Goal: Task Accomplishment & Management: Manage account settings

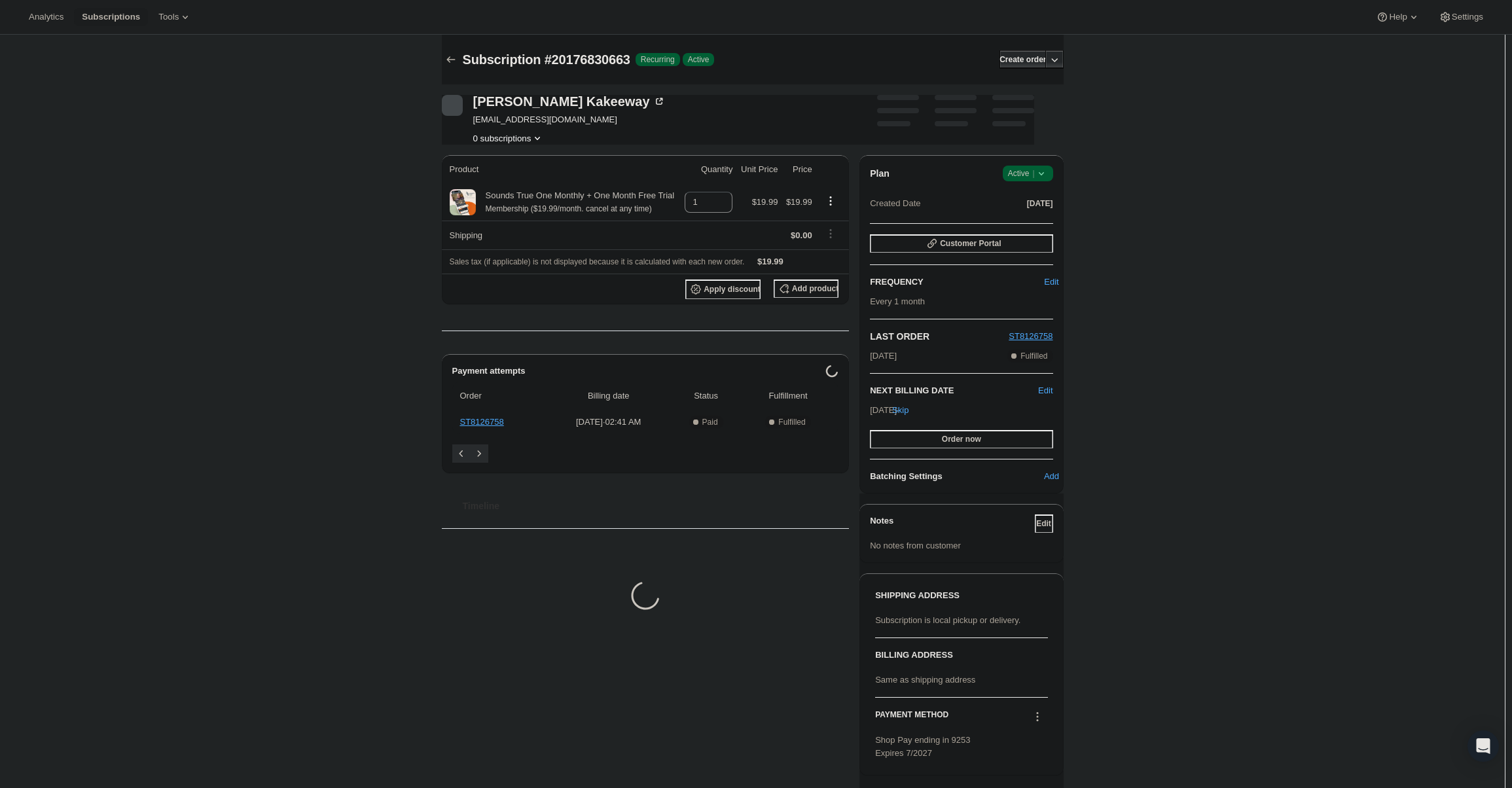
click at [1038, 160] on div "Plan Success Active | Created Date Sep 11, 2025 Customer Portal FREQUENCY Edit …" at bounding box center [961, 324] width 204 height 338
click at [1032, 178] on span "Active |" at bounding box center [1028, 172] width 40 height 13
click at [1022, 213] on button "Cancel subscription" at bounding box center [1032, 221] width 82 height 21
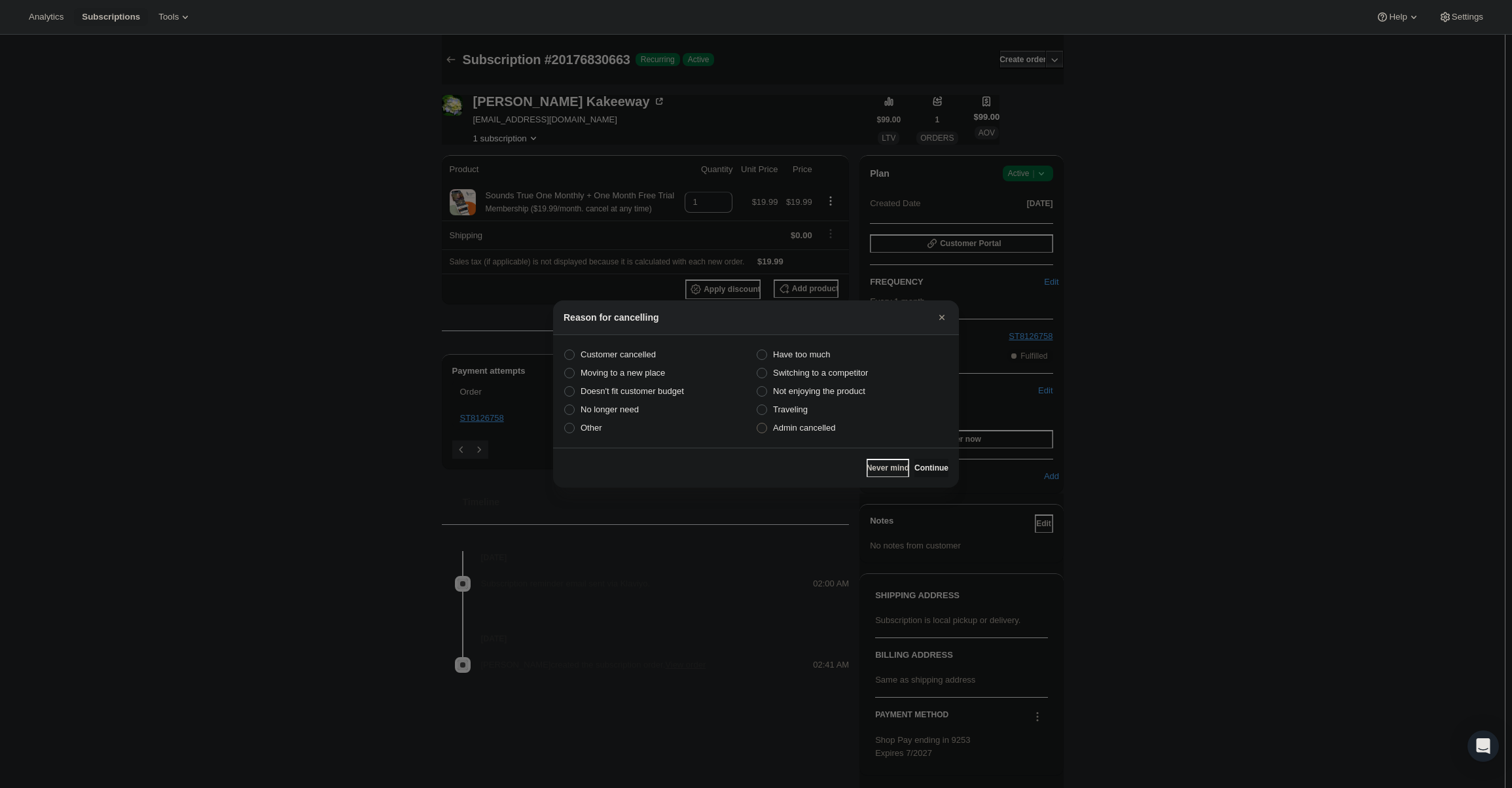
click at [838, 434] on label "Admin cancelled" at bounding box center [851, 428] width 192 height 18
click at [757, 423] on input "Admin cancelled" at bounding box center [756, 422] width 1 height 1
radio input "true"
click at [932, 462] on button "Continue" at bounding box center [931, 467] width 34 height 18
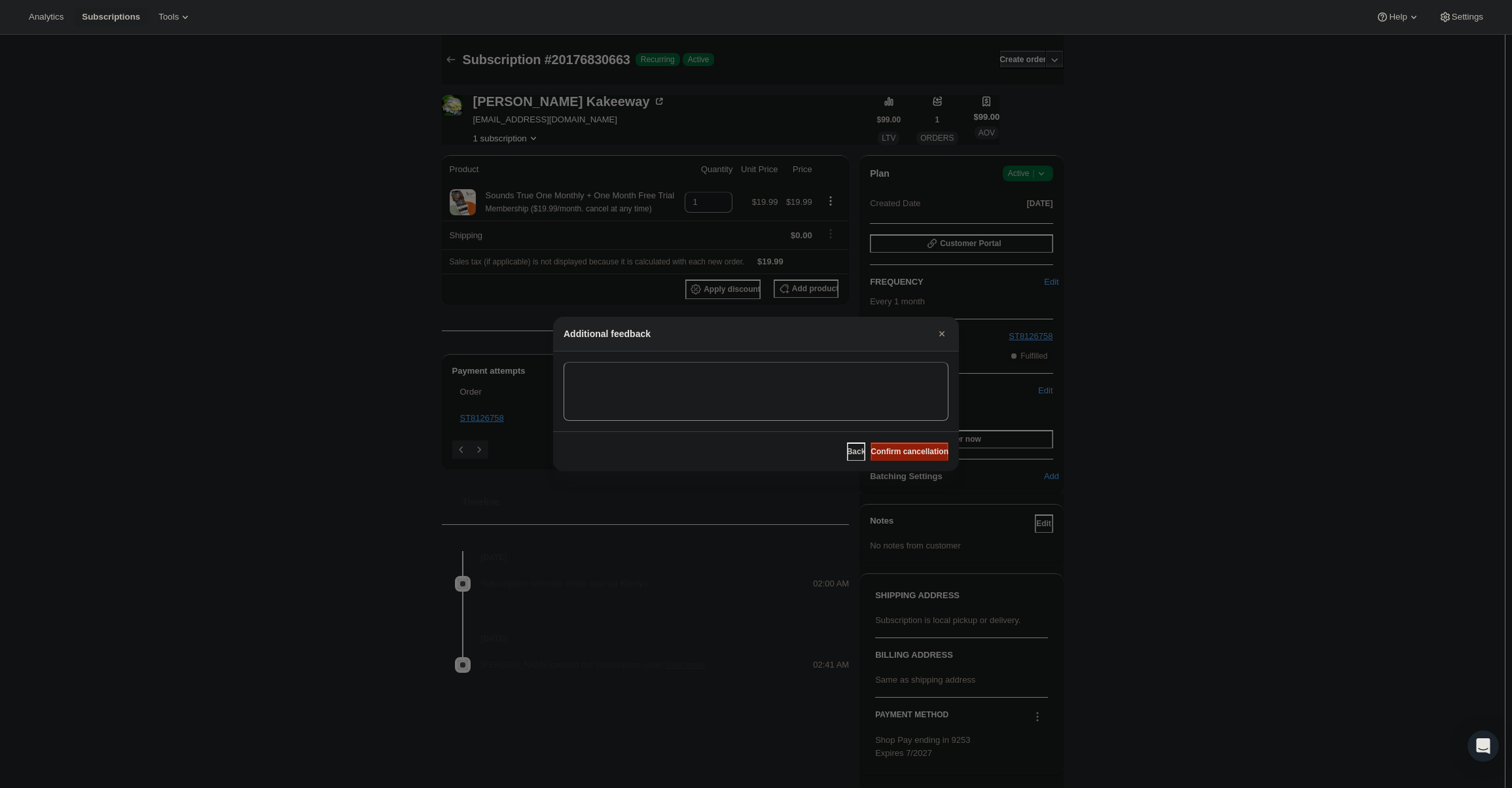
click at [920, 443] on button "Confirm cancellation" at bounding box center [909, 451] width 78 height 18
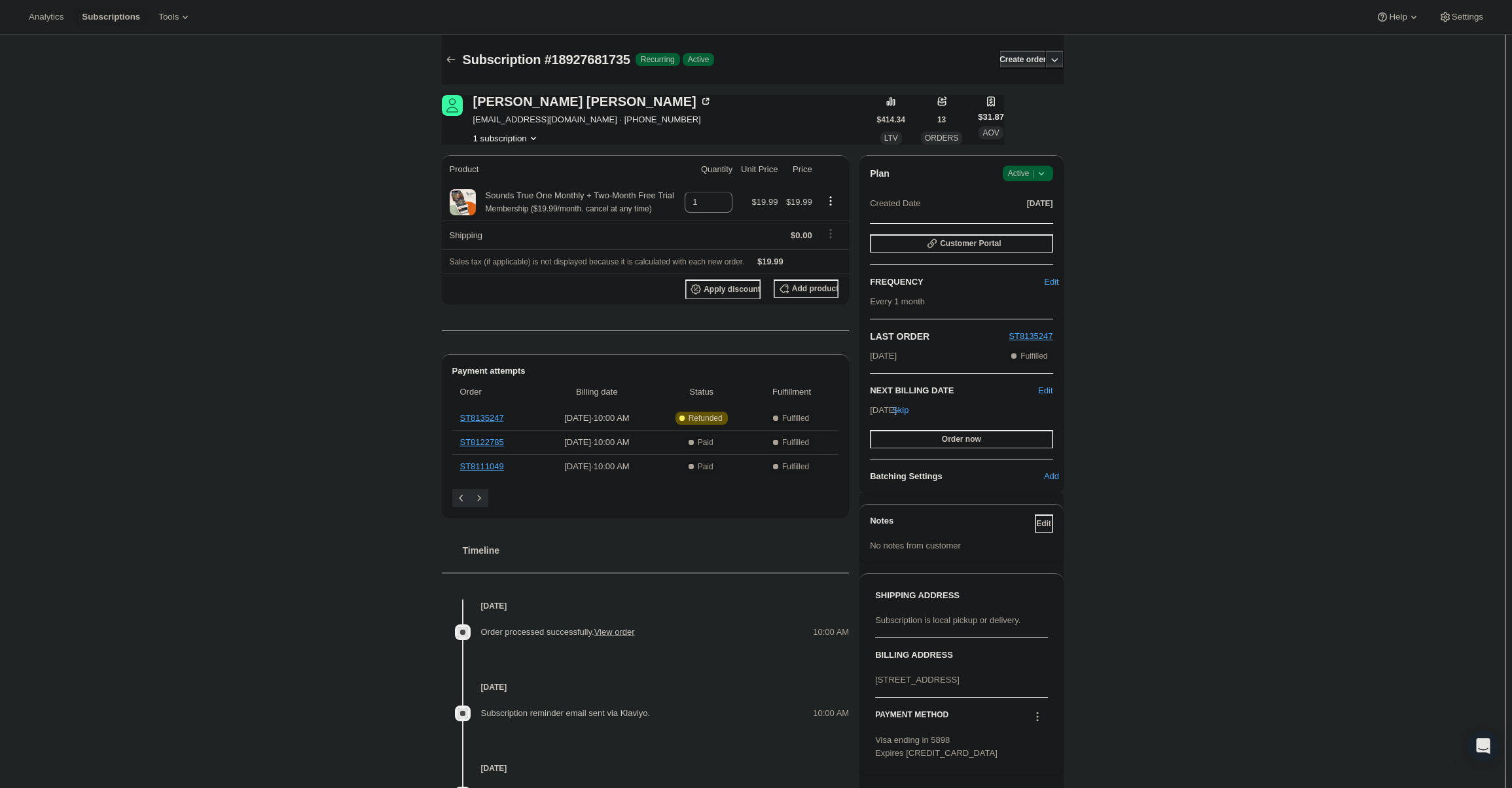
click at [1048, 179] on icon at bounding box center [1041, 172] width 13 height 13
click at [1043, 219] on span "Cancel subscription" at bounding box center [1032, 221] width 74 height 9
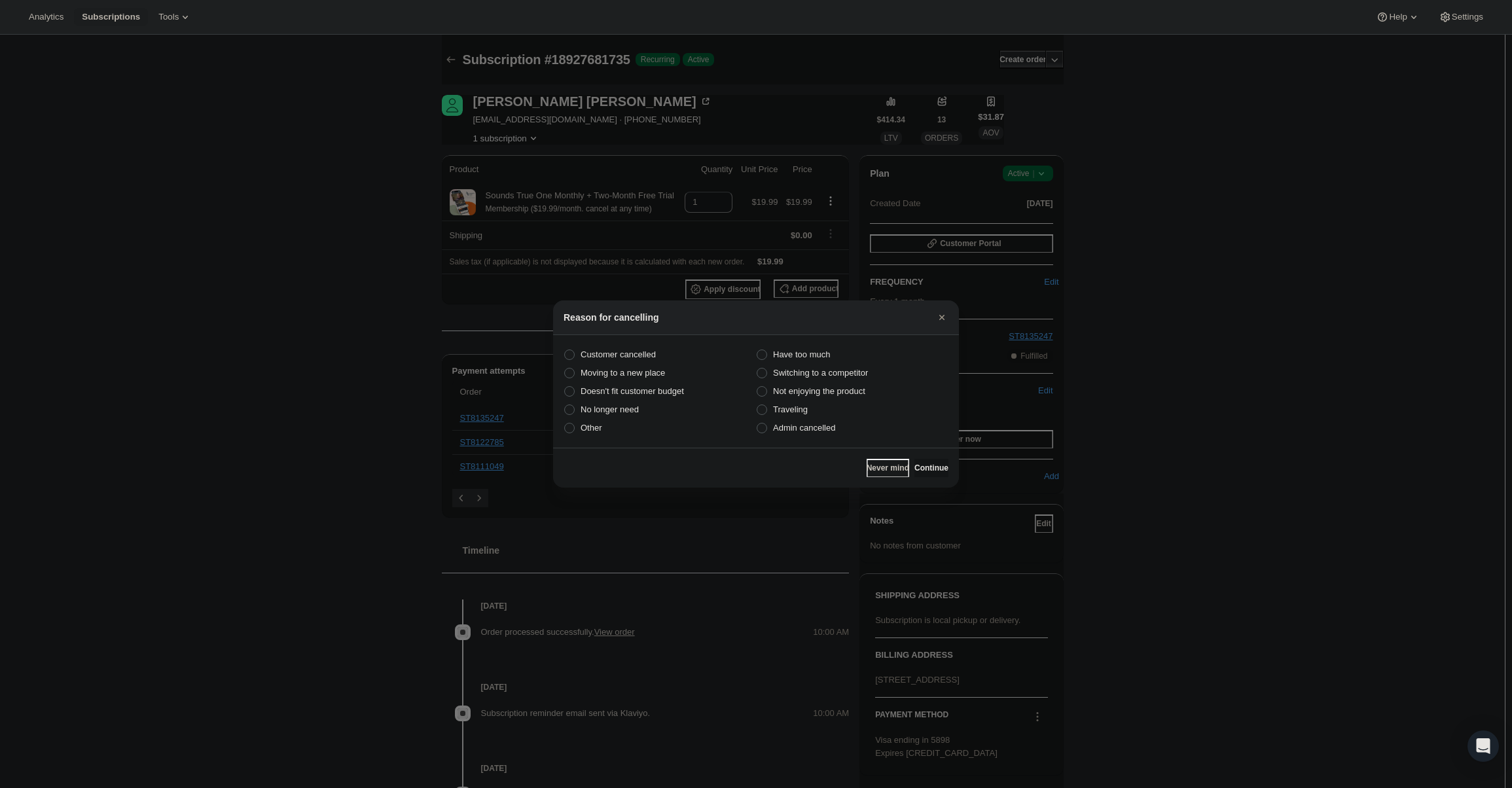
click at [803, 441] on section "Customer cancelled Have too much Moving to a new place Switching to a competito…" at bounding box center [756, 391] width 405 height 113
click at [807, 437] on section "Customer cancelled Have too much Moving to a new place Switching to a competito…" at bounding box center [756, 391] width 405 height 113
click at [810, 435] on label "Admin cancelled" at bounding box center [851, 428] width 192 height 18
click at [757, 423] on input "Admin cancelled" at bounding box center [756, 422] width 1 height 1
radio input "true"
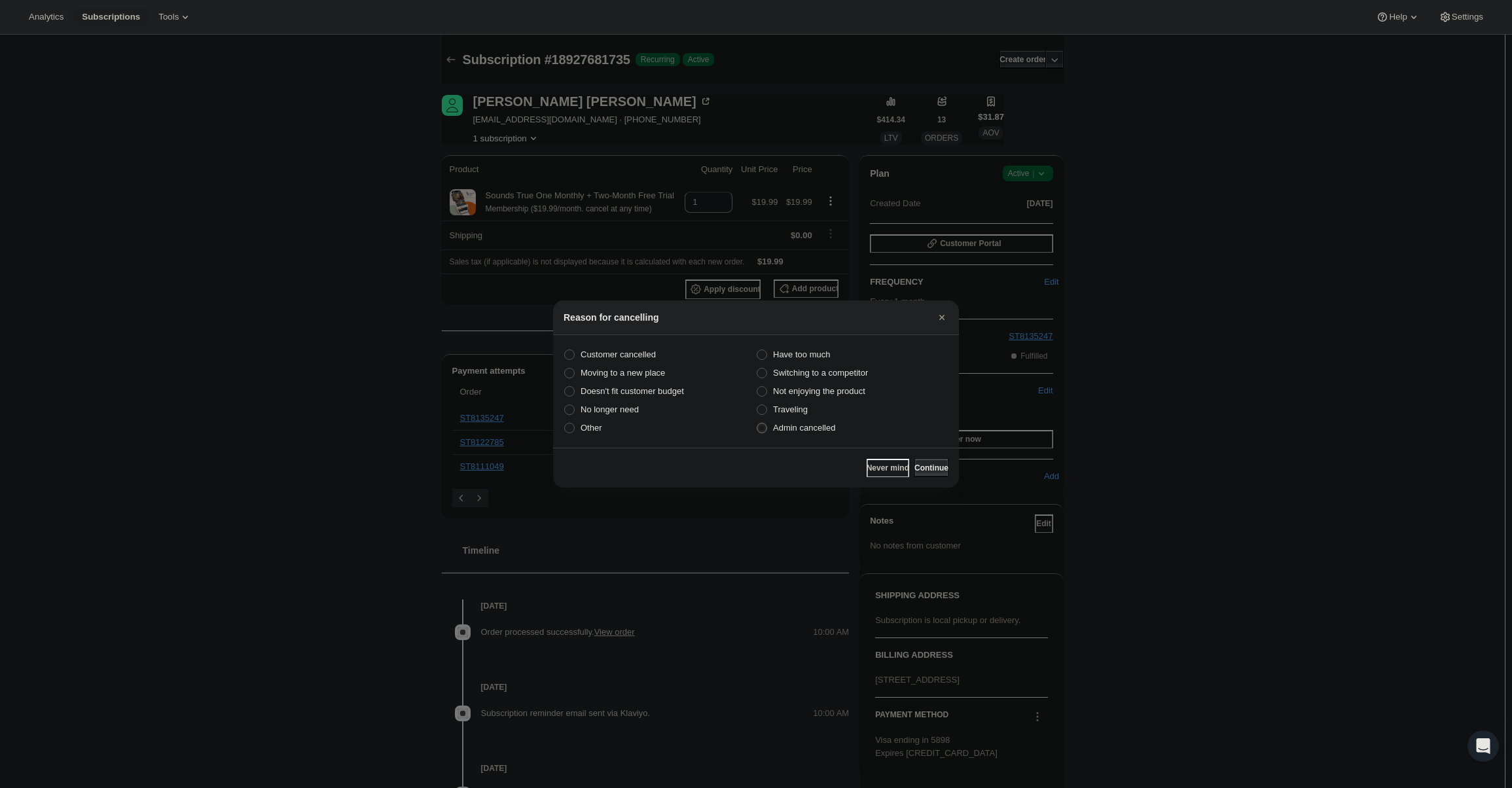
click at [922, 465] on span "Continue" at bounding box center [931, 467] width 34 height 10
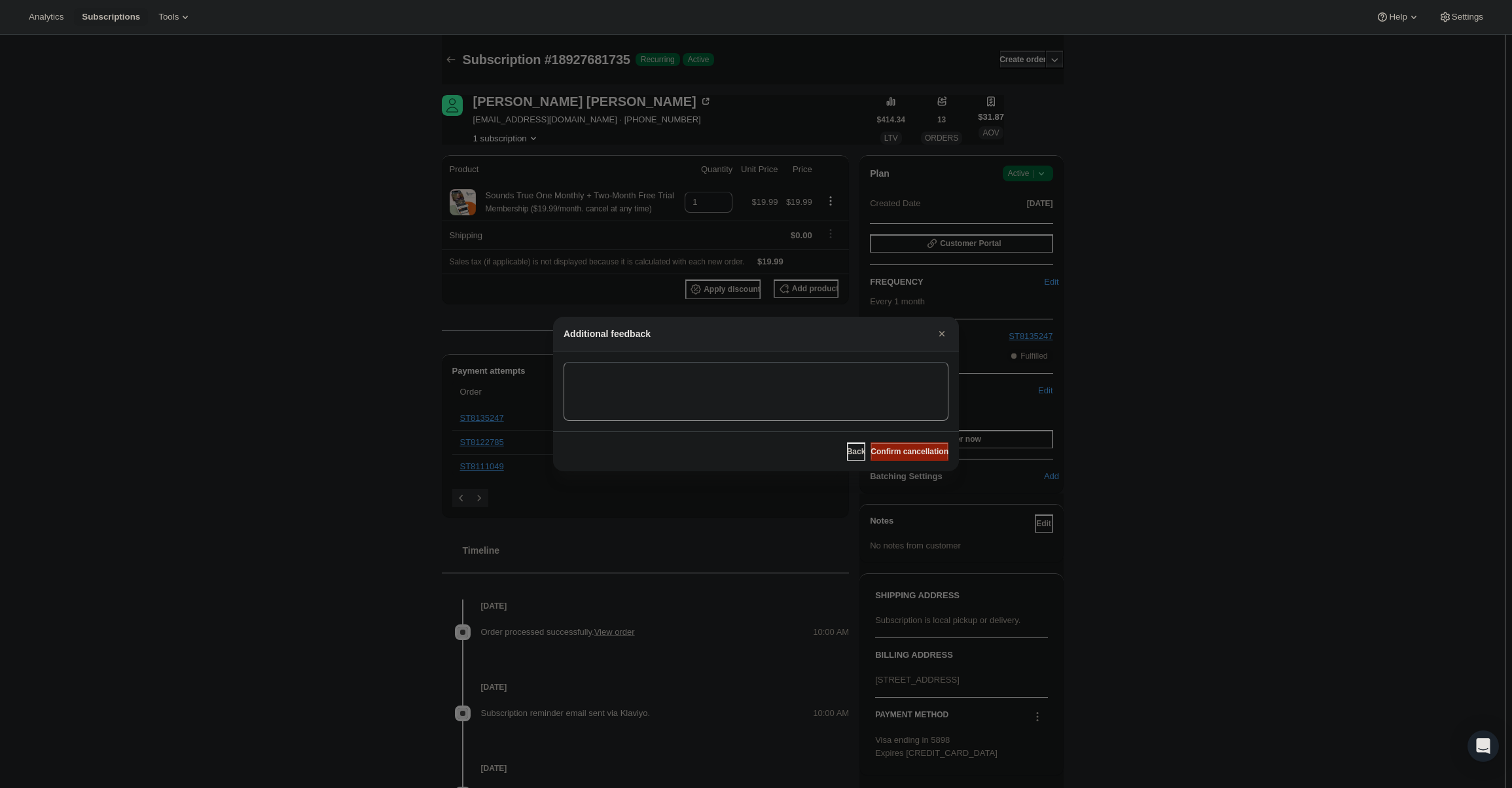
click at [919, 454] on span "Confirm cancellation" at bounding box center [909, 451] width 78 height 10
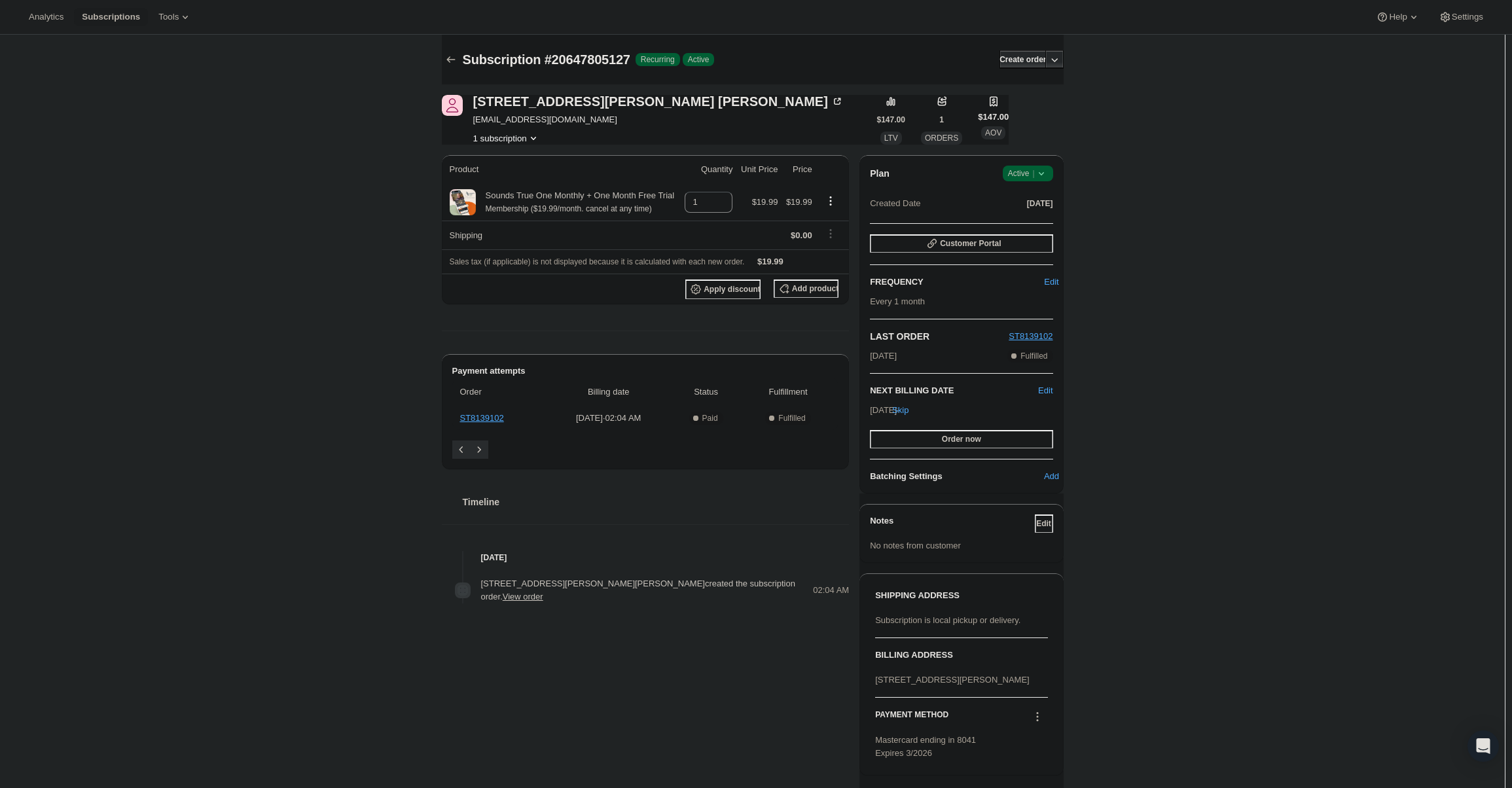
click at [1032, 168] on span "Active |" at bounding box center [1028, 172] width 40 height 13
drag, startPoint x: 1035, startPoint y: 207, endPoint x: 1034, endPoint y: 216, distance: 9.1
click at [1034, 216] on ul "Pause subscription Cancel subscription" at bounding box center [1032, 210] width 82 height 43
click at [1034, 216] on span "Cancel subscription" at bounding box center [1032, 221] width 74 height 9
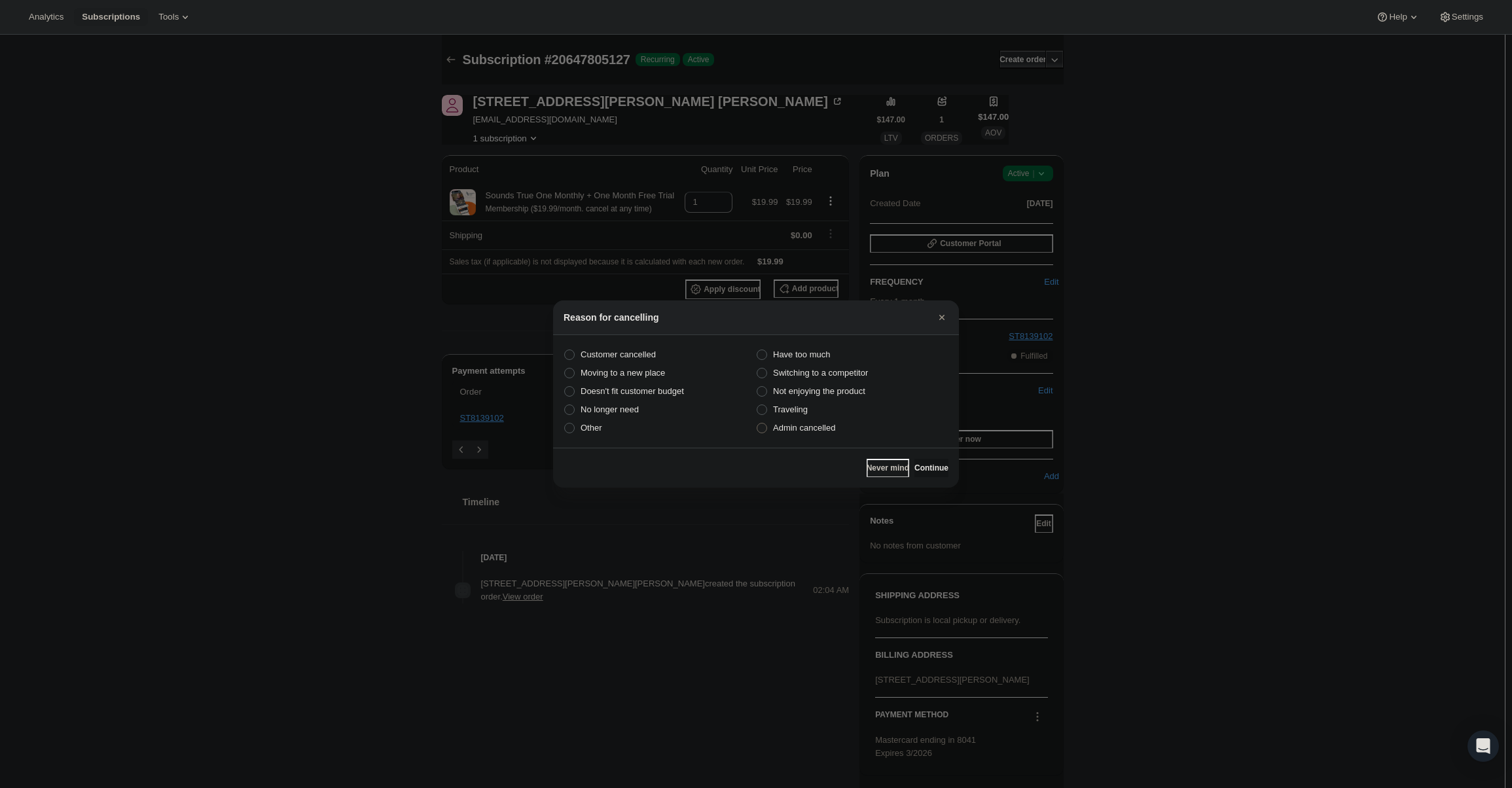
click at [780, 428] on span "Admin cancelled" at bounding box center [804, 427] width 62 height 9
click at [757, 423] on input "Admin cancelled" at bounding box center [756, 422] width 1 height 1
radio input "true"
drag, startPoint x: 931, startPoint y: 462, endPoint x: 921, endPoint y: 460, distance: 10.2
click at [930, 462] on button "Continue" at bounding box center [931, 467] width 34 height 18
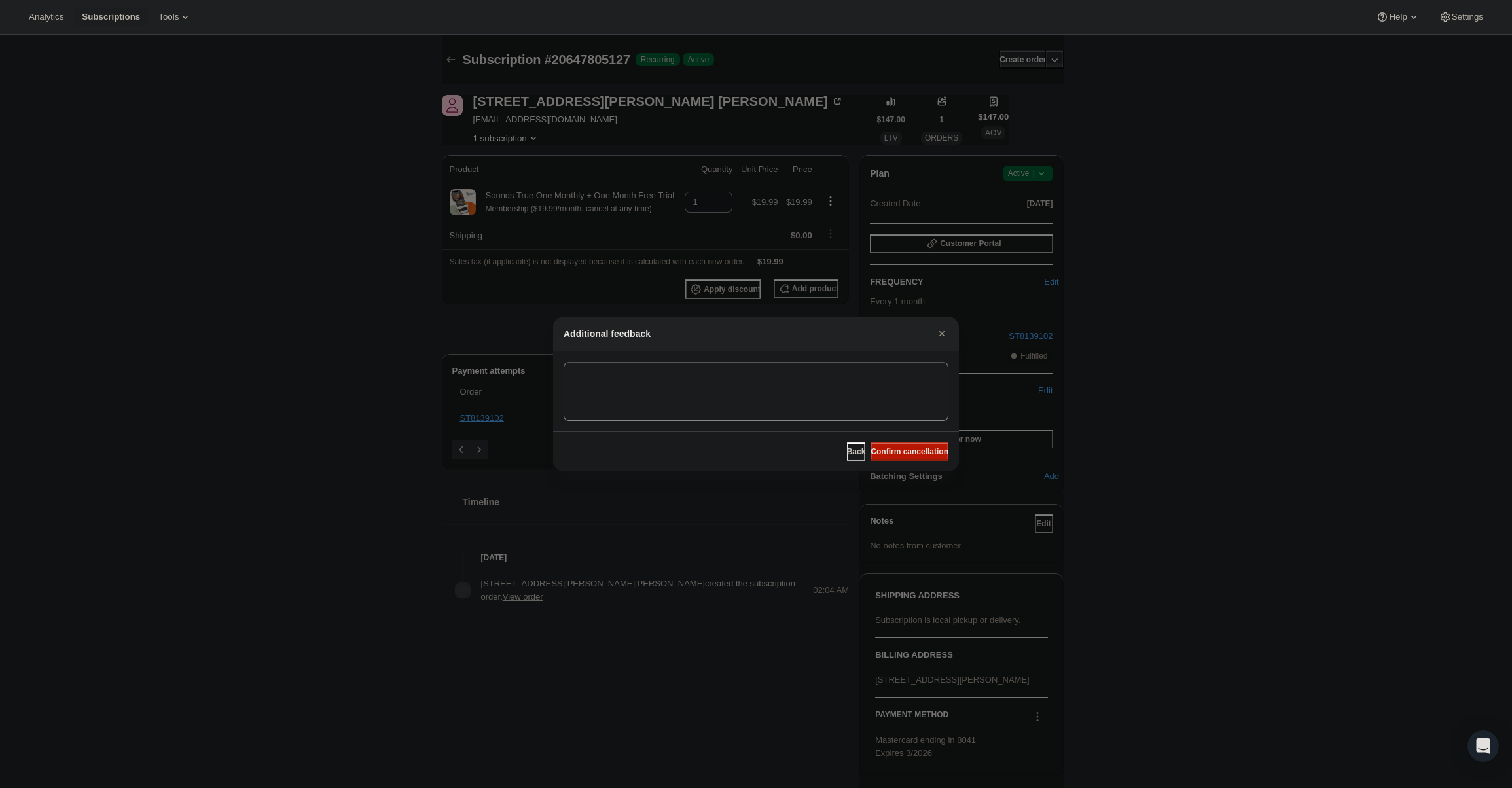
click at [916, 461] on div "Back Confirm cancellation" at bounding box center [756, 451] width 405 height 40
click at [888, 443] on button "Confirm cancellation" at bounding box center [909, 451] width 78 height 18
